Goal: Register for event/course

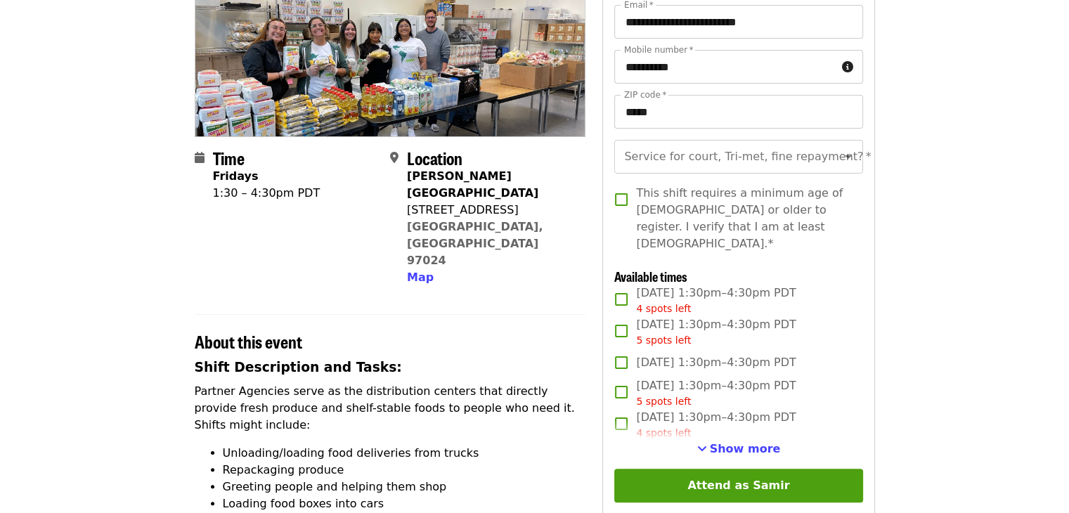
scroll to position [202, 0]
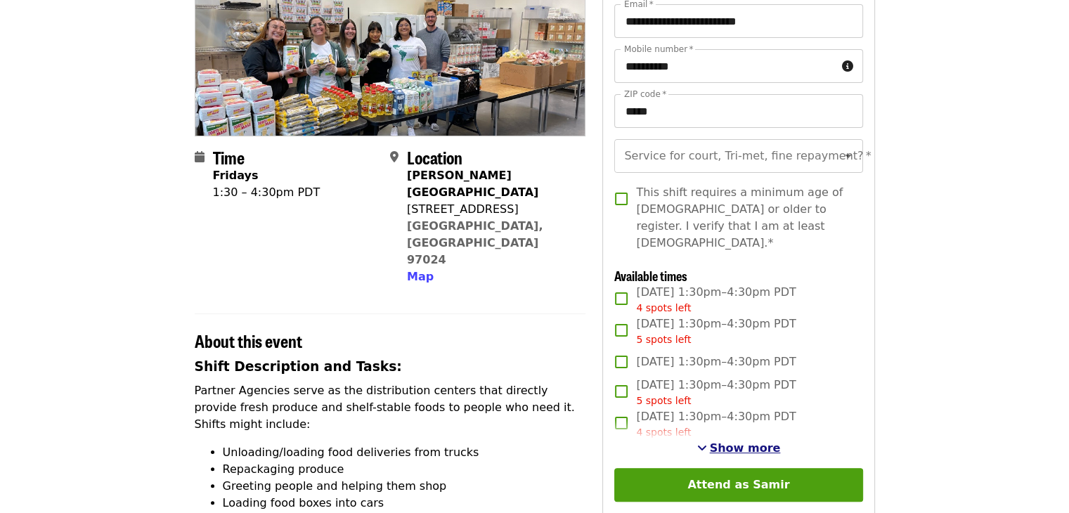
click at [730, 445] on span "Show more" at bounding box center [745, 447] width 71 height 13
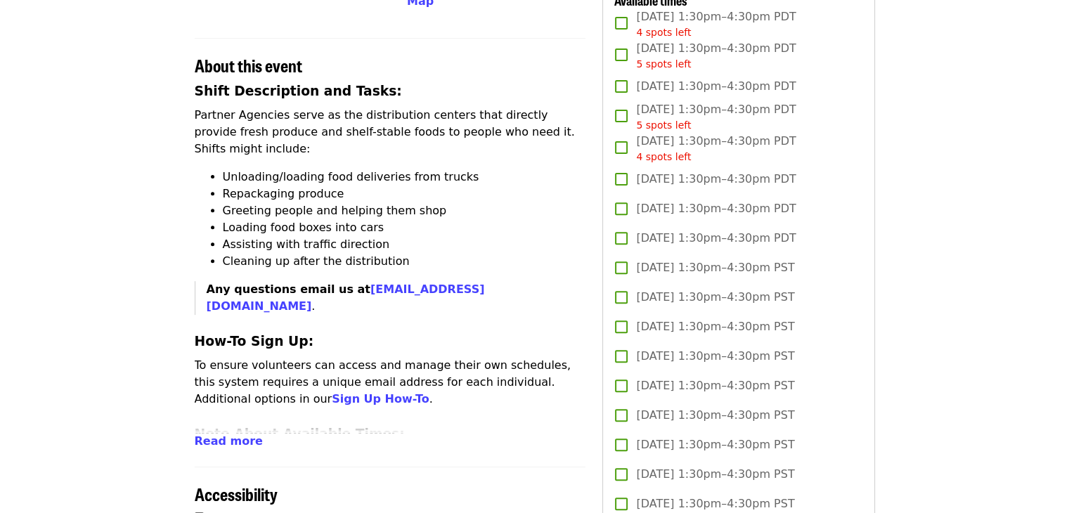
scroll to position [568, 0]
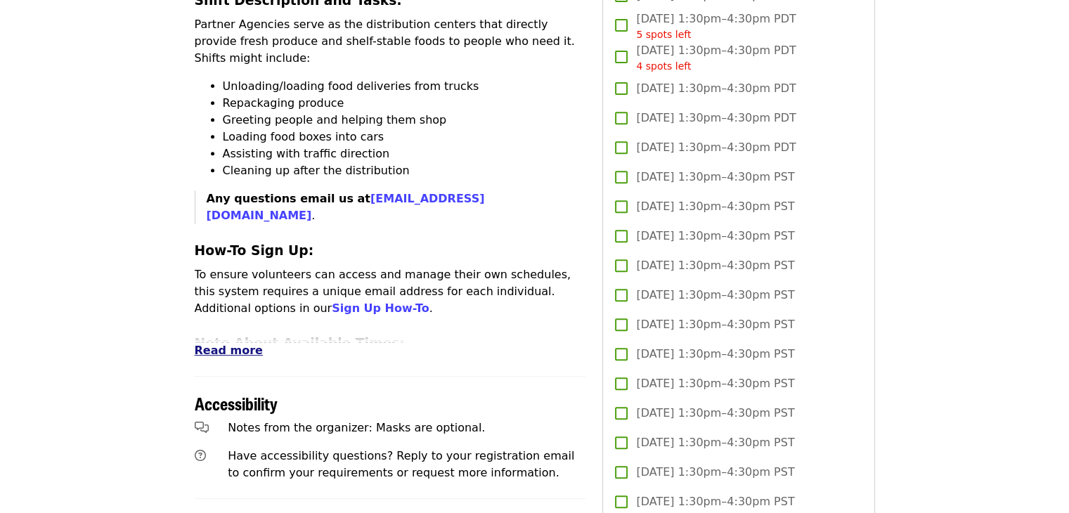
click at [211, 344] on span "Read more" at bounding box center [229, 350] width 68 height 13
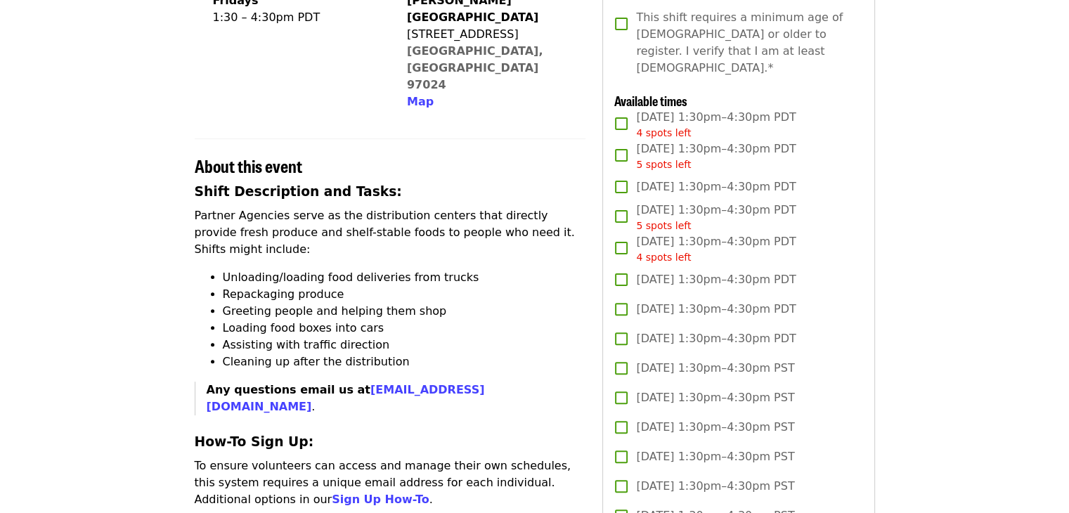
scroll to position [368, 0]
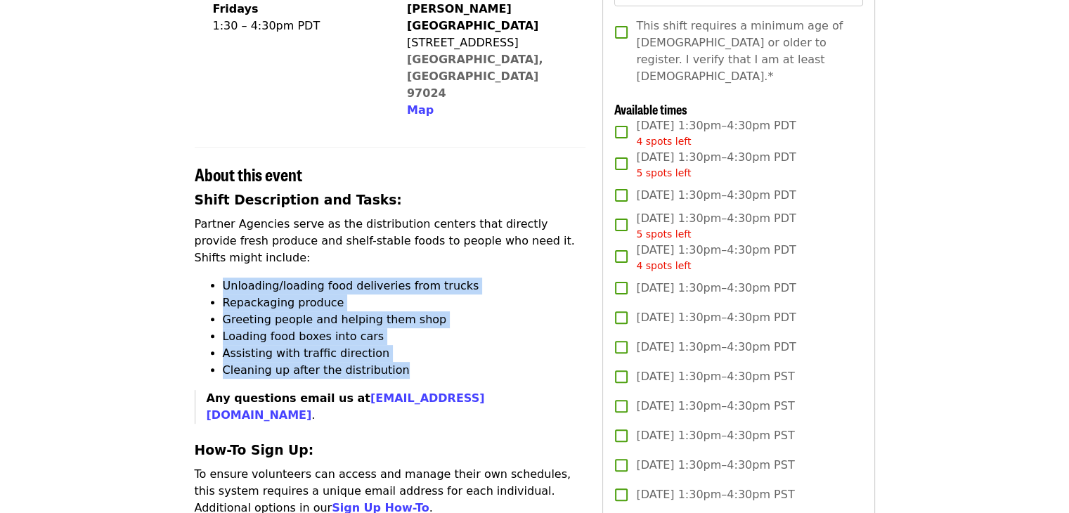
drag, startPoint x: 209, startPoint y: 222, endPoint x: 455, endPoint y: 306, distance: 259.3
click at [455, 306] on ul "Unloading/loading food deliveries from trucks Repackaging produce Greeting peop…" at bounding box center [390, 328] width 391 height 101
copy ul "Unloading/loading food deliveries from trucks Repackaging produce Greeting peop…"
